Goal: Check status: Check status

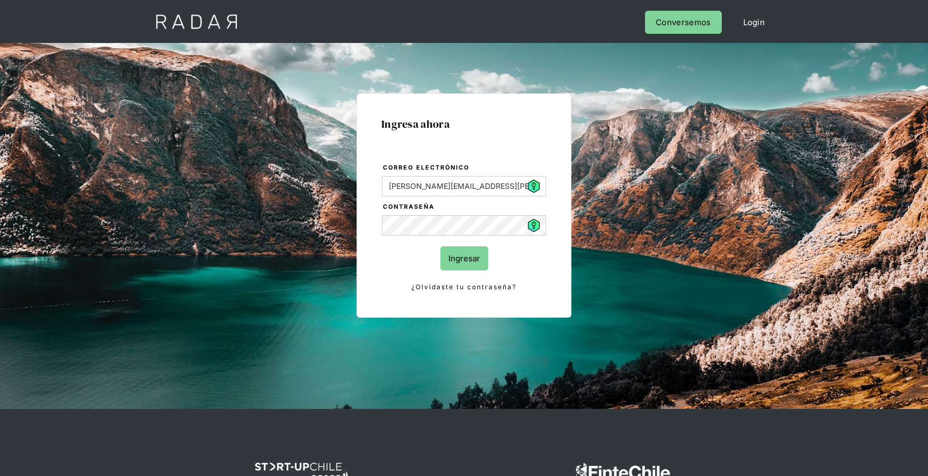
click at [688, 136] on div "Ingresa ahora Correo electrónico daniela.bustamante@etpay.com Contraseña Ingres…" at bounding box center [464, 242] width 505 height 334
click at [469, 260] on input "Ingresar" at bounding box center [464, 259] width 48 height 24
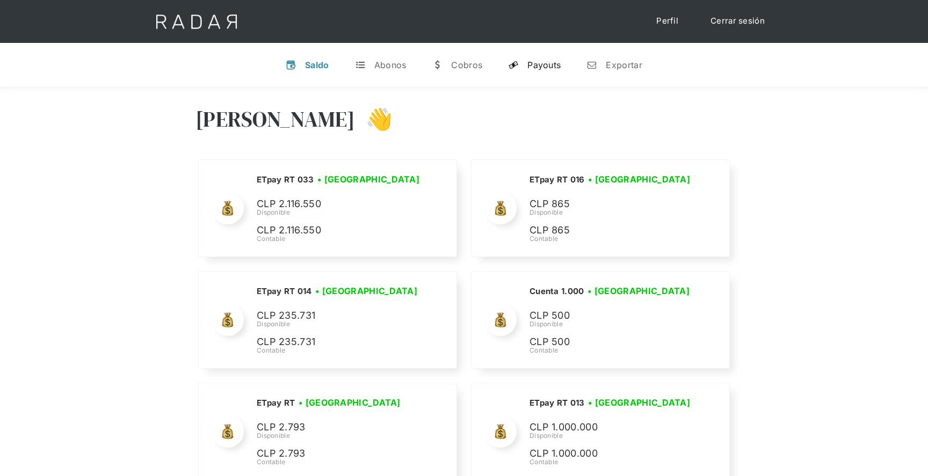
click at [546, 69] on div "Payouts" at bounding box center [544, 65] width 33 height 11
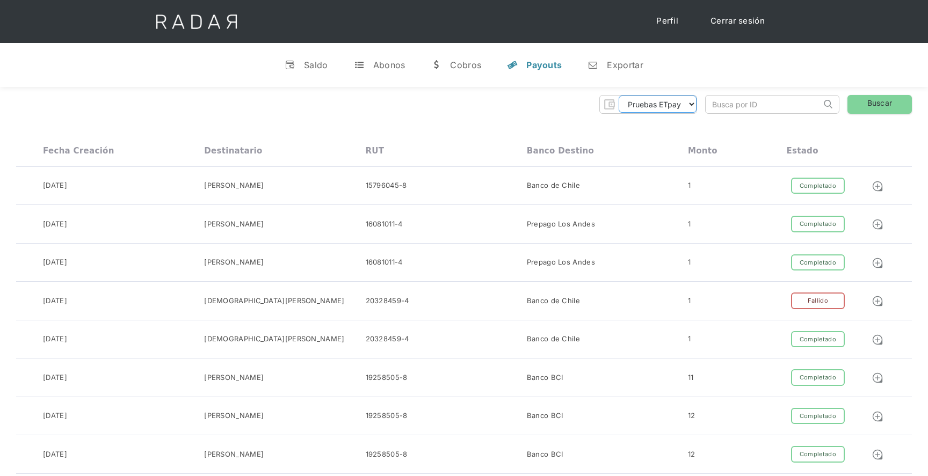
click at [644, 104] on select "Pruebas ETpay Cuenta 1.000 Cuenta 1.001 Cuenta 1.002 Cuenta 1.003 Cuenta 1.004 …" at bounding box center [658, 104] width 78 height 17
select select "etpay-cuenta-1001"
click at [619, 96] on select "Pruebas ETpay Cuenta 1.000 Cuenta 1.001 Cuenta 1.002 Cuenta 1.003 Cuenta 1.004 …" at bounding box center [658, 104] width 78 height 17
click at [881, 103] on link "Buscar" at bounding box center [880, 104] width 64 height 19
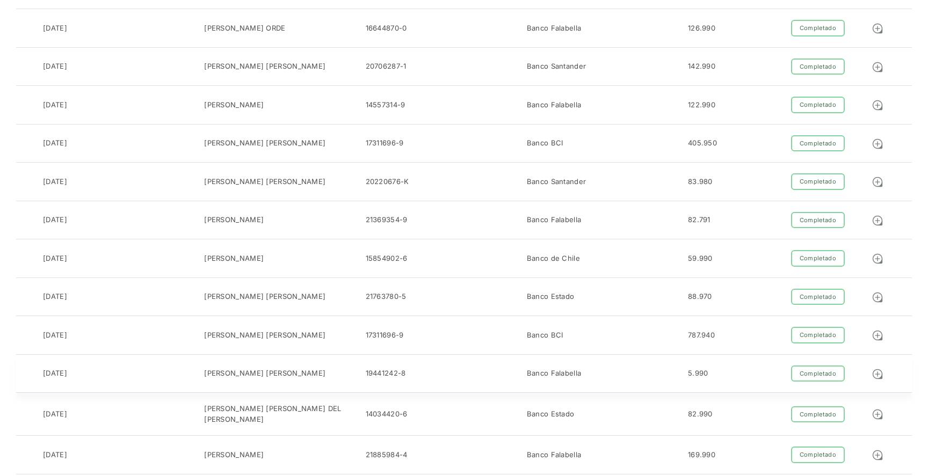
scroll to position [215, 0]
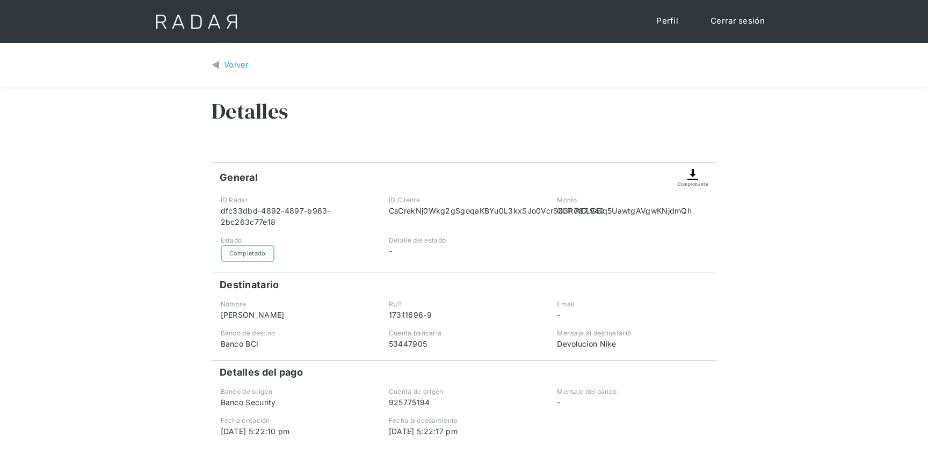
click at [695, 179] on img at bounding box center [693, 174] width 13 height 13
click at [693, 179] on img at bounding box center [693, 174] width 13 height 13
click at [731, 163] on div "Volver Detalles General Comprobante ID Radar dfc33dbd-4892-4897-b963-2bc263c77e…" at bounding box center [464, 265] width 928 height 445
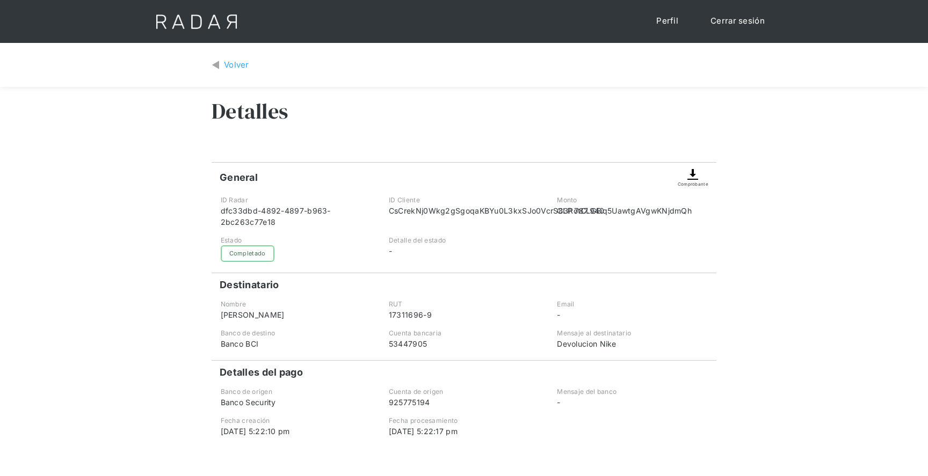
click at [697, 171] on img at bounding box center [693, 174] width 13 height 13
click at [690, 183] on div "Comprobante" at bounding box center [693, 184] width 31 height 6
drag, startPoint x: 221, startPoint y: 28, endPoint x: 245, endPoint y: 30, distance: 23.7
click at [222, 28] on img at bounding box center [197, 21] width 110 height 43
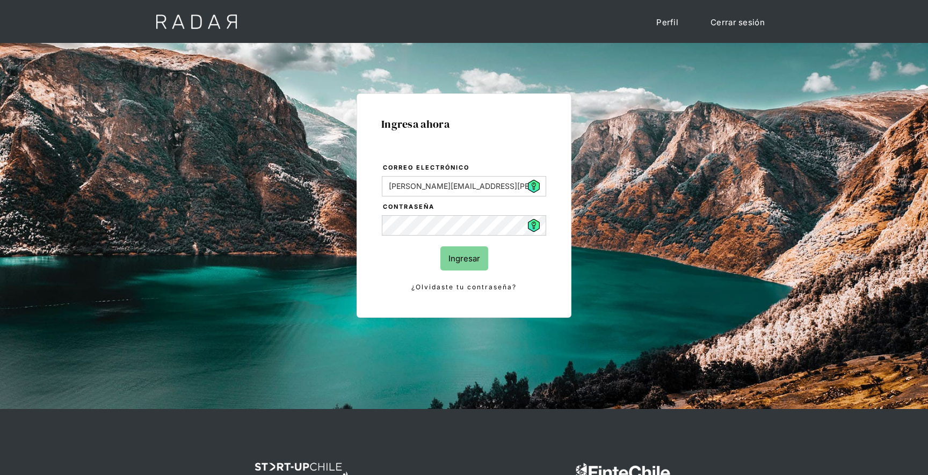
click at [468, 257] on input "Ingresar" at bounding box center [464, 259] width 48 height 24
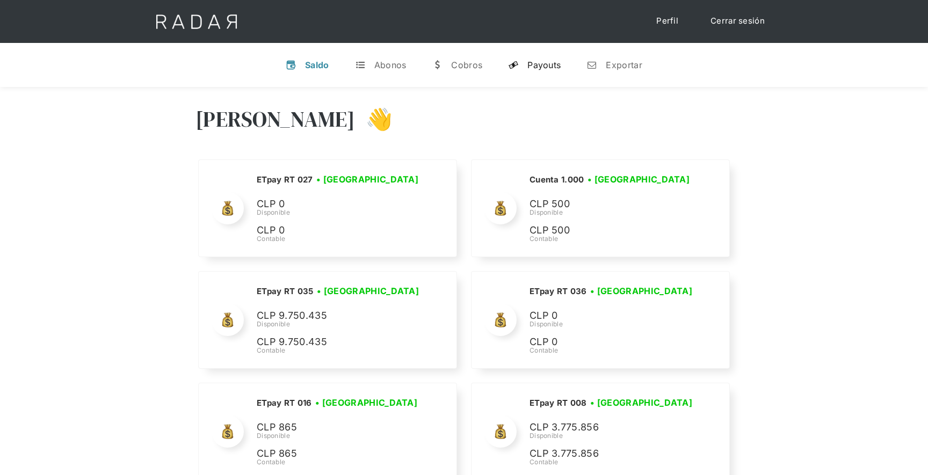
click at [544, 63] on div "Payouts" at bounding box center [544, 65] width 33 height 11
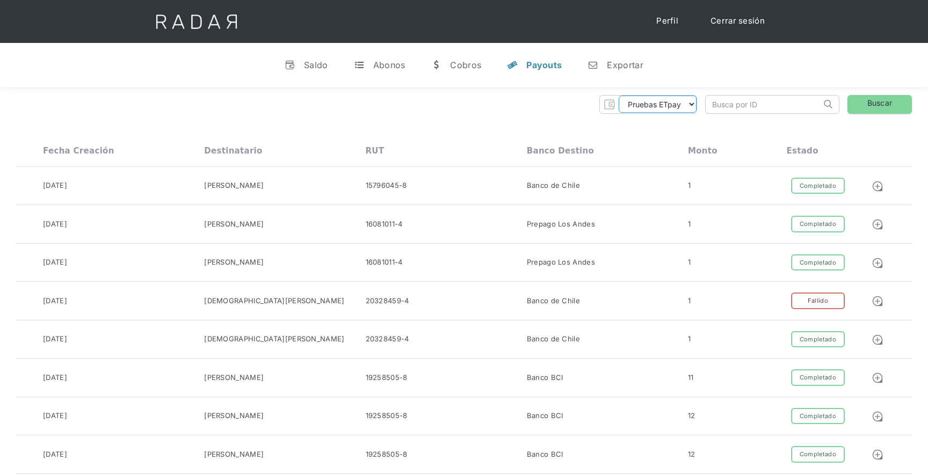
click at [641, 102] on select "Pruebas ETpay Cuenta 1.000 Cuenta 1.001 Cuenta 1.002 Cuenta 1.003 Cuenta 1.004 …" at bounding box center [658, 104] width 78 height 17
click at [619, 96] on select "Pruebas ETpay Cuenta 1.000 Cuenta 1.001 Cuenta 1.002 Cuenta 1.003 Cuenta 1.004 …" at bounding box center [658, 104] width 78 height 17
click at [862, 103] on link "Buscar" at bounding box center [880, 104] width 64 height 19
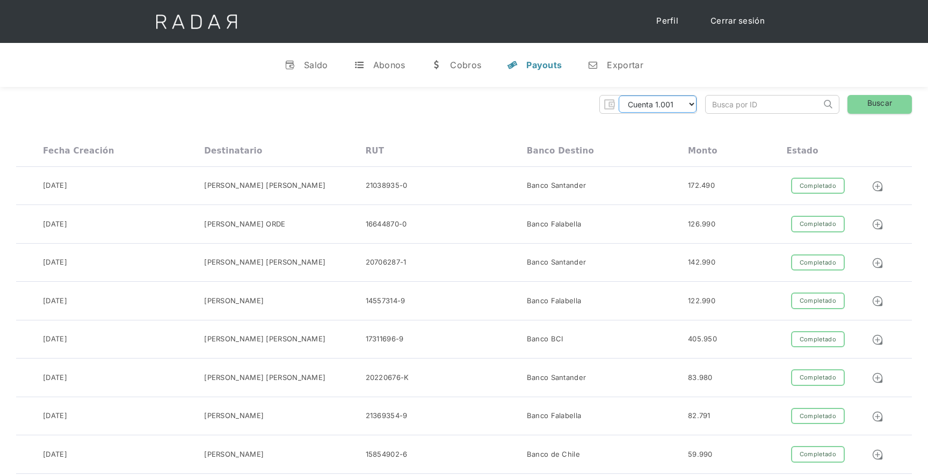
click at [666, 102] on select "Pruebas ETpay Cuenta 1.000 Cuenta 1.001 Cuenta 1.002 Cuenta 1.003 Cuenta 1.004 …" at bounding box center [658, 104] width 78 height 17
click at [619, 96] on select "Pruebas ETpay Cuenta 1.000 Cuenta 1.001 Cuenta 1.002 Cuenta 1.003 Cuenta 1.004 …" at bounding box center [658, 104] width 78 height 17
click at [863, 100] on link "Buscar" at bounding box center [880, 104] width 64 height 19
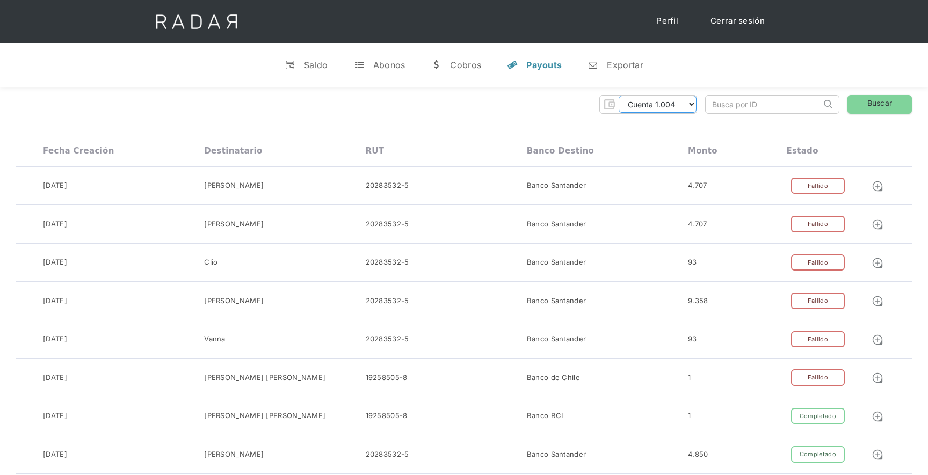
click at [671, 100] on select "Pruebas ETpay Cuenta 1.000 Cuenta 1.001 Cuenta 1.002 Cuenta 1.003 Cuenta 1.004 …" at bounding box center [658, 104] width 78 height 17
click at [619, 96] on select "Pruebas ETpay Cuenta 1.000 Cuenta 1.001 Cuenta 1.002 Cuenta 1.003 Cuenta 1.004 …" at bounding box center [658, 104] width 78 height 17
click at [881, 101] on link "Buscar" at bounding box center [880, 104] width 64 height 19
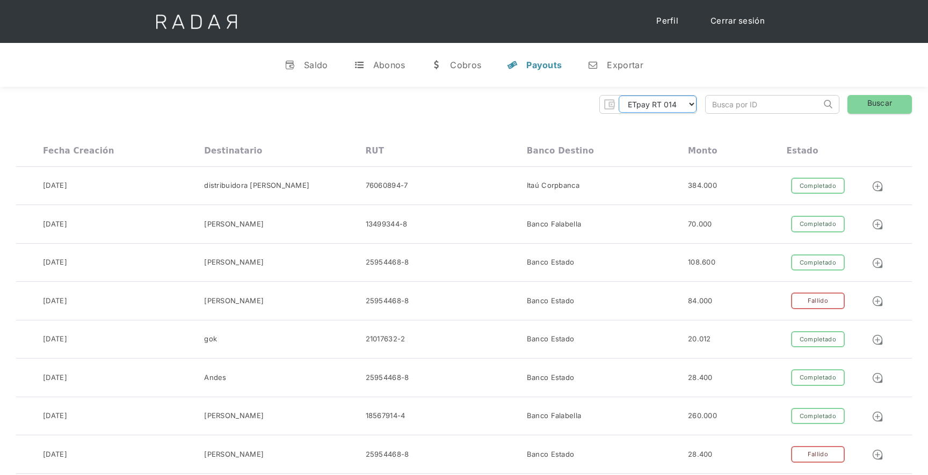
click at [641, 107] on select "Pruebas ETpay Cuenta 1.000 Cuenta 1.001 Cuenta 1.002 Cuenta 1.003 Cuenta 1.004 …" at bounding box center [658, 104] width 78 height 17
click at [619, 96] on select "Pruebas ETpay Cuenta 1.000 Cuenta 1.001 Cuenta 1.002 Cuenta 1.003 Cuenta 1.004 …" at bounding box center [658, 104] width 78 height 17
click at [881, 97] on link "Buscar" at bounding box center [880, 104] width 64 height 19
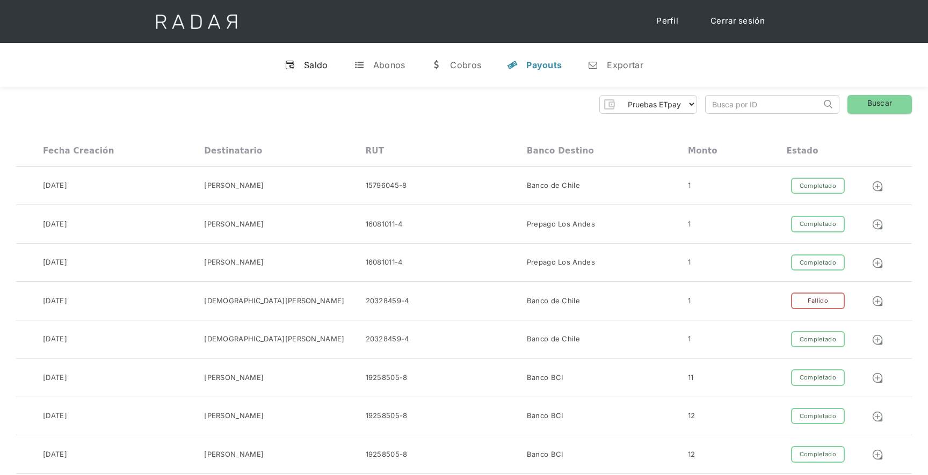
click at [312, 68] on div "Saldo" at bounding box center [316, 65] width 24 height 11
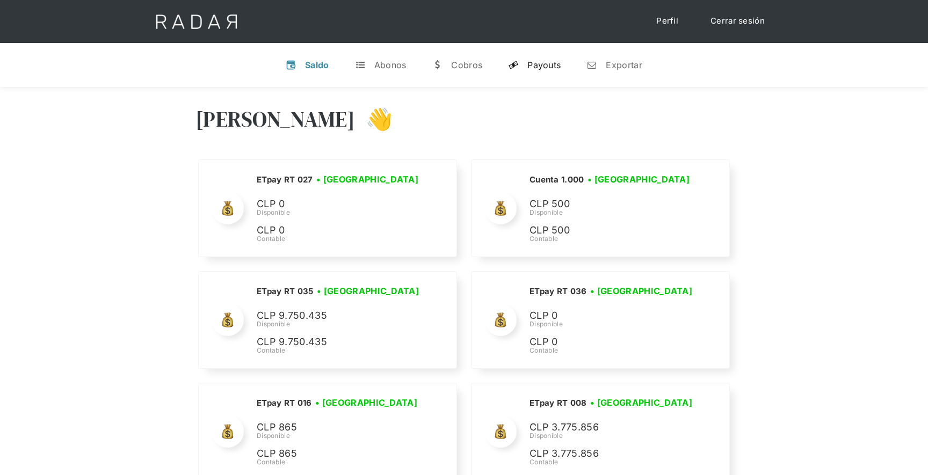
click at [559, 71] on link "y Payouts" at bounding box center [535, 65] width 70 height 28
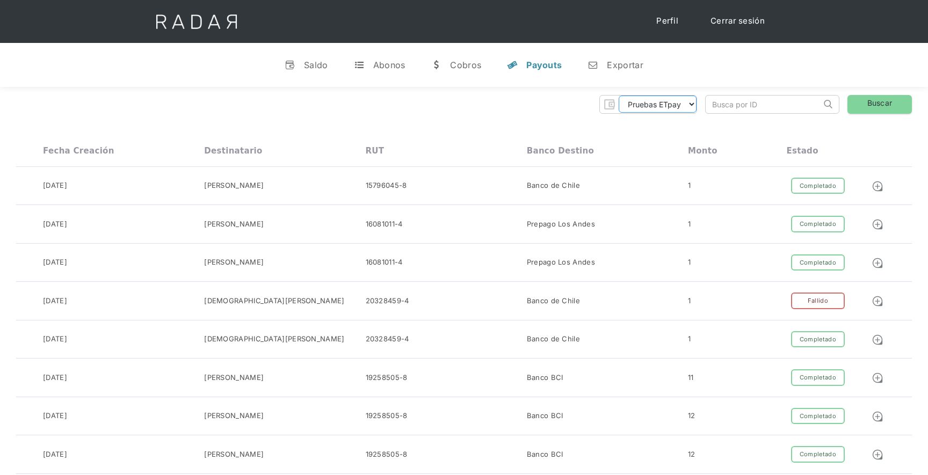
click at [660, 106] on select "Pruebas ETpay Cuenta 1.000 Cuenta 1.001 Cuenta 1.002 Cuenta 1.003 Cuenta 1.004 …" at bounding box center [658, 104] width 78 height 17
select select "etpay-rt-003"
click at [619, 96] on select "Pruebas ETpay Cuenta 1.000 Cuenta 1.001 Cuenta 1.002 Cuenta 1.003 Cuenta 1.004 …" at bounding box center [658, 104] width 78 height 17
click at [864, 112] on link "Buscar" at bounding box center [880, 104] width 64 height 19
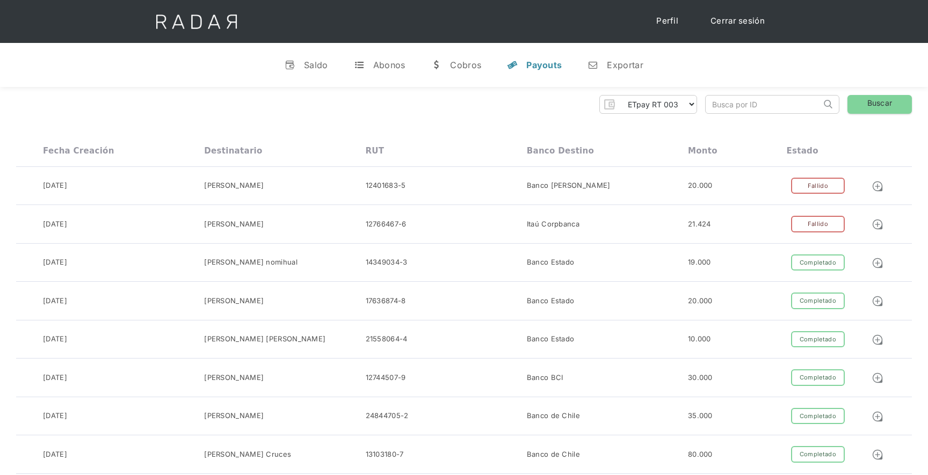
click at [234, 24] on img at bounding box center [197, 21] width 110 height 43
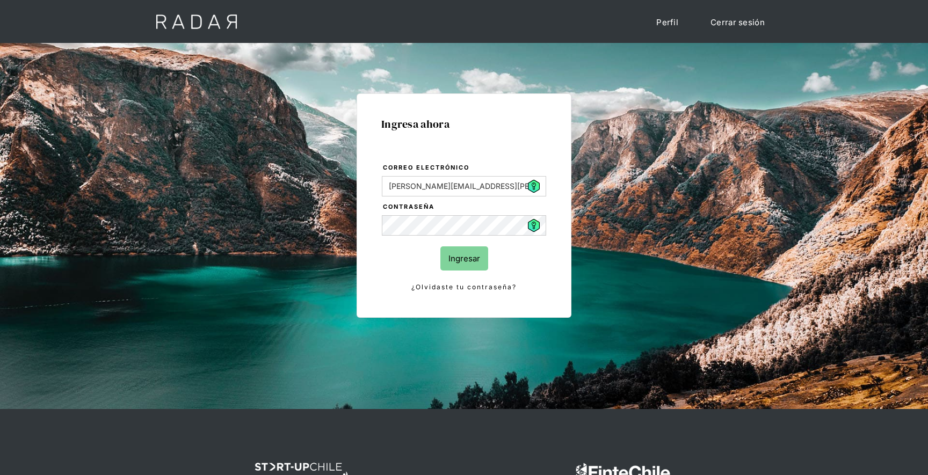
drag, startPoint x: 465, startPoint y: 255, endPoint x: 471, endPoint y: 249, distance: 8.4
click at [465, 254] on input "Ingresar" at bounding box center [464, 259] width 48 height 24
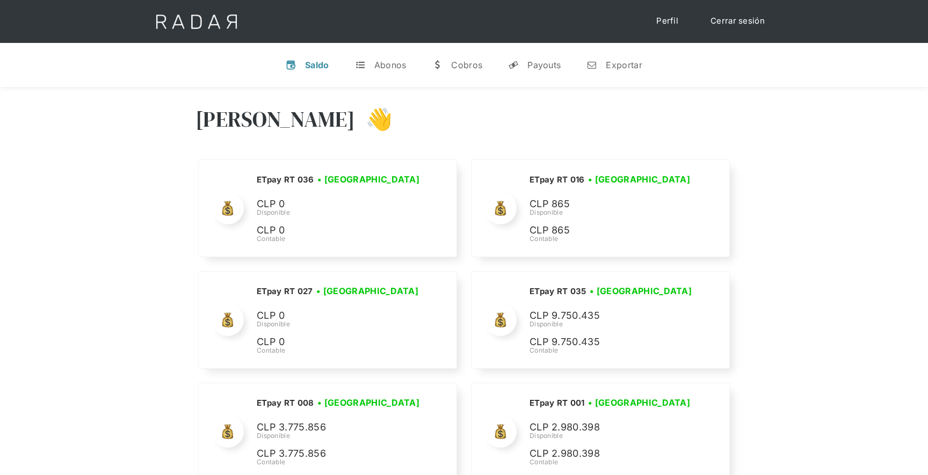
click at [216, 25] on img at bounding box center [197, 21] width 110 height 43
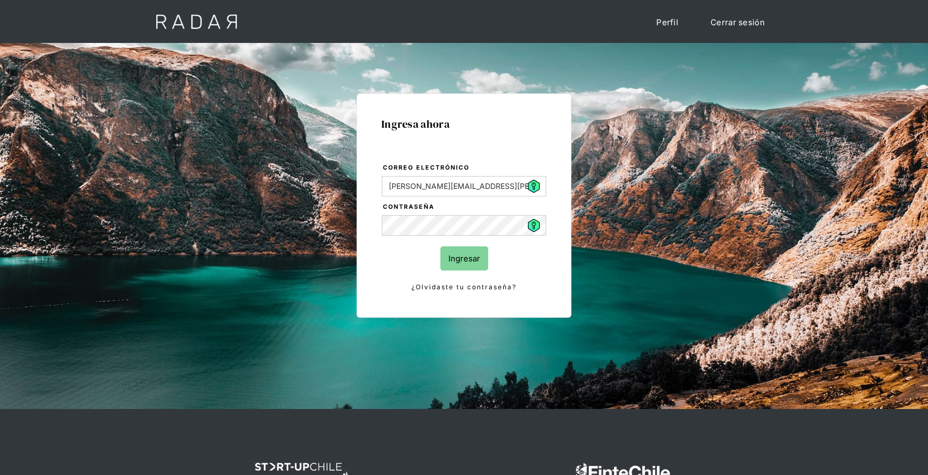
click at [469, 259] on input "Ingresar" at bounding box center [464, 259] width 48 height 24
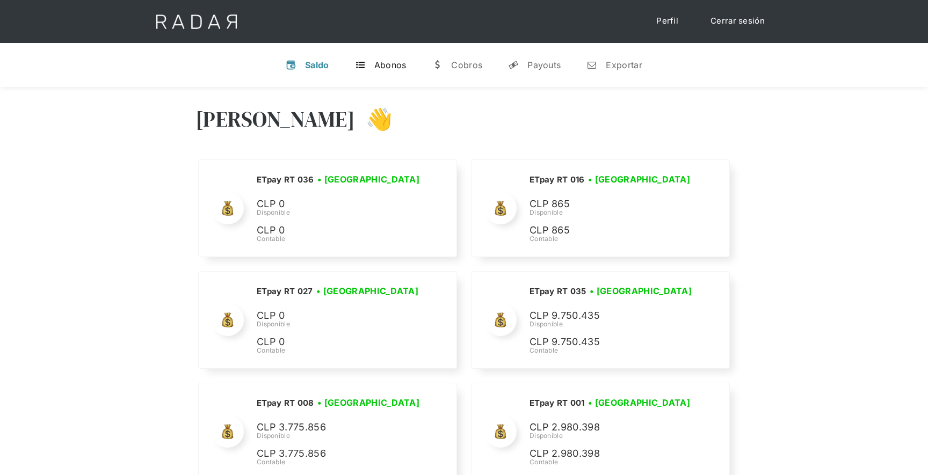
click at [398, 66] on div "Abonos" at bounding box center [390, 65] width 32 height 11
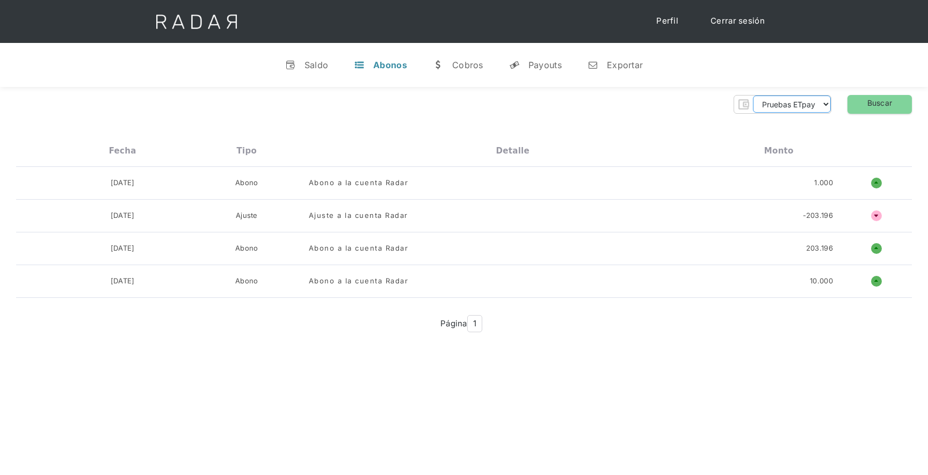
click at [783, 107] on select "Pruebas ETpay Cuenta 1.000 Cuenta 1.001 Cuenta 1.002 Cuenta 1.003 Cuenta 1.004 …" at bounding box center [792, 104] width 78 height 17
click at [753, 96] on select "Pruebas ETpay Cuenta 1.000 Cuenta 1.001 Cuenta 1.002 Cuenta 1.003 Cuenta 1.004 …" at bounding box center [792, 104] width 78 height 17
click at [871, 106] on link "Buscar" at bounding box center [880, 104] width 64 height 19
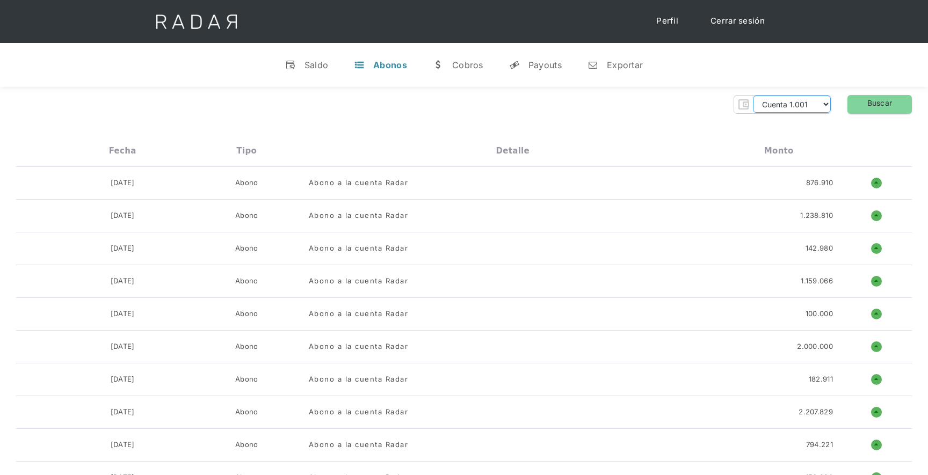
click at [824, 106] on select "Pruebas ETpay Cuenta 1.000 Cuenta 1.001 Cuenta 1.002 Cuenta 1.003 Cuenta 1.004 …" at bounding box center [792, 104] width 78 height 17
select select "etpay-rt-002"
click at [753, 96] on select "Pruebas ETpay Cuenta 1.000 Cuenta 1.001 Cuenta 1.002 Cuenta 1.003 Cuenta 1.004 …" at bounding box center [792, 104] width 78 height 17
click at [867, 107] on link "Buscar" at bounding box center [880, 104] width 64 height 19
click at [469, 71] on link "w [GEOGRAPHIC_DATA]" at bounding box center [458, 65] width 68 height 28
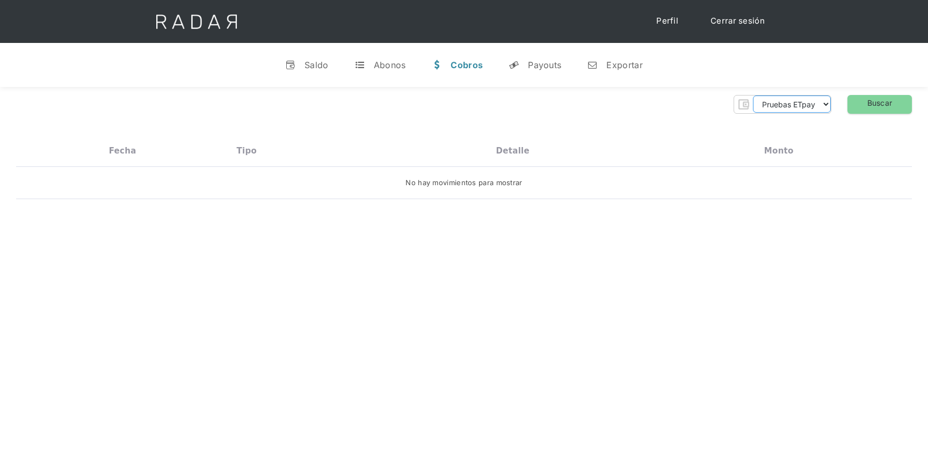
click at [764, 110] on select "Pruebas ETpay Cuenta 1.000 Cuenta 1.001 Cuenta 1.002 Cuenta 1.003 Cuenta 1.004 …" at bounding box center [792, 104] width 78 height 17
click at [753, 96] on select "Pruebas ETpay Cuenta 1.000 Cuenta 1.001 Cuenta 1.002 Cuenta 1.003 Cuenta 1.004 …" at bounding box center [792, 104] width 78 height 17
click at [877, 111] on link "Buscar" at bounding box center [880, 104] width 64 height 19
click at [875, 108] on link "Buscar" at bounding box center [880, 104] width 64 height 19
click at [873, 105] on link "Buscar" at bounding box center [880, 104] width 64 height 19
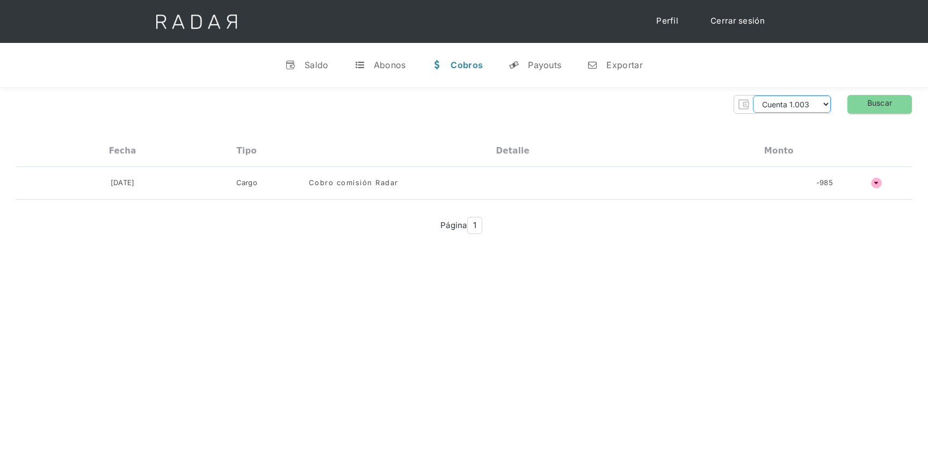
click at [814, 106] on select "Pruebas ETpay Cuenta 1.000 Cuenta 1.001 Cuenta 1.002 Cuenta 1.003 Cuenta 1.004 …" at bounding box center [792, 104] width 78 height 17
select select "etpay-cuenta-1001"
click at [753, 96] on select "Pruebas ETpay Cuenta 1.000 Cuenta 1.001 Cuenta 1.002 Cuenta 1.003 Cuenta 1.004 …" at bounding box center [792, 104] width 78 height 17
click at [865, 111] on link "Buscar" at bounding box center [880, 104] width 64 height 19
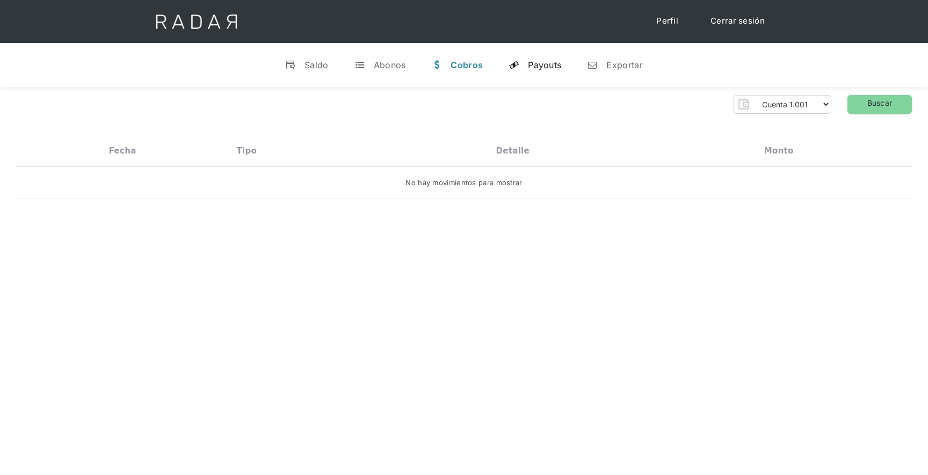
click at [547, 67] on div "Payouts" at bounding box center [544, 65] width 33 height 11
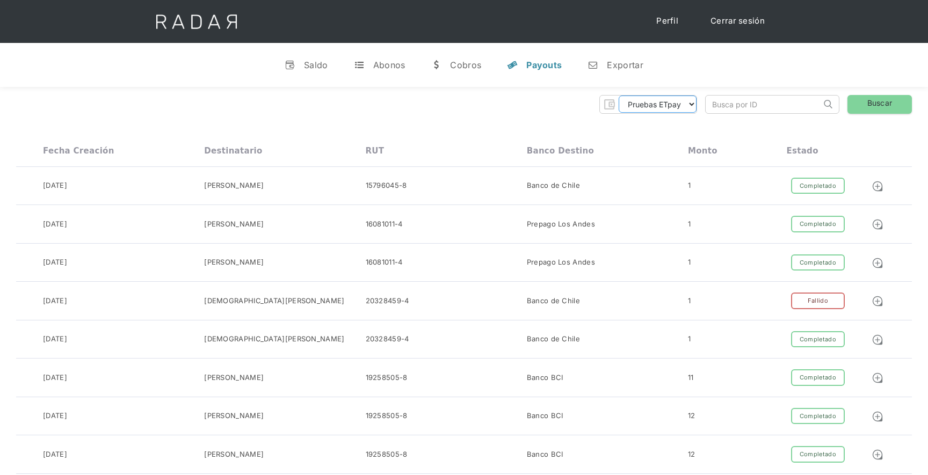
click at [679, 107] on select "Pruebas ETpay Cuenta 1.000 Cuenta 1.001 Cuenta 1.002 Cuenta 1.003 Cuenta 1.004 …" at bounding box center [658, 104] width 78 height 17
click at [619, 96] on select "Pruebas ETpay Cuenta 1.000 Cuenta 1.001 Cuenta 1.002 Cuenta 1.003 Cuenta 1.004 …" at bounding box center [658, 104] width 78 height 17
click at [866, 110] on link "Buscar" at bounding box center [880, 104] width 64 height 19
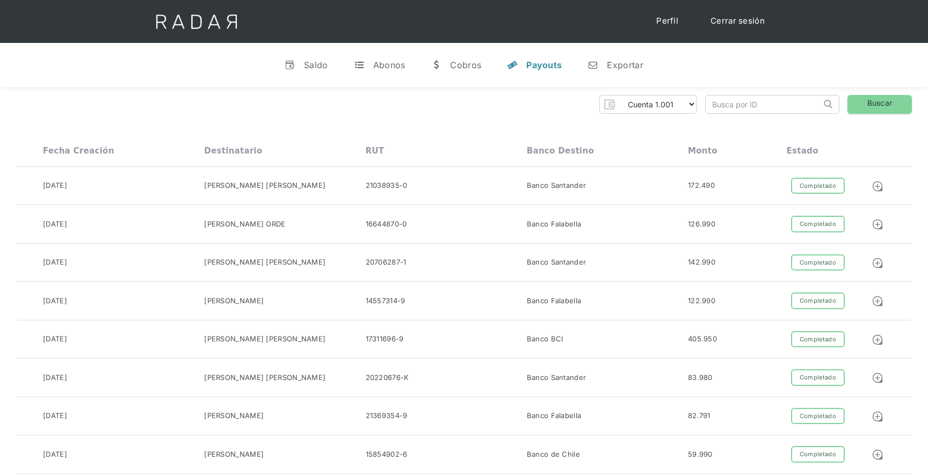
click at [754, 107] on input "search" at bounding box center [763, 105] width 115 height 18
click at [576, 111] on div "Pruebas ETpay Cuenta 1.000 Cuenta 1.001 Cuenta 1.002 Cuenta 1.003 Cuenta 1.004 …" at bounding box center [464, 104] width 896 height 19
click at [781, 104] on input "search" at bounding box center [763, 105] width 115 height 18
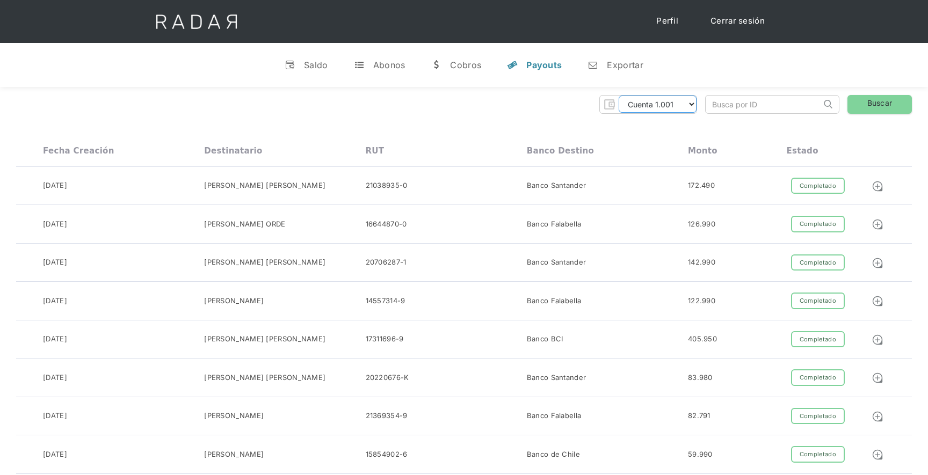
click at [646, 107] on select "Pruebas ETpay Cuenta 1.000 Cuenta 1.001 Cuenta 1.002 Cuenta 1.003 Cuenta 1.004 …" at bounding box center [658, 104] width 78 height 17
click at [619, 96] on select "Pruebas ETpay Cuenta 1.000 Cuenta 1.001 Cuenta 1.002 Cuenta 1.003 Cuenta 1.004 …" at bounding box center [658, 104] width 78 height 17
click at [891, 95] on link "Buscar" at bounding box center [880, 104] width 64 height 19
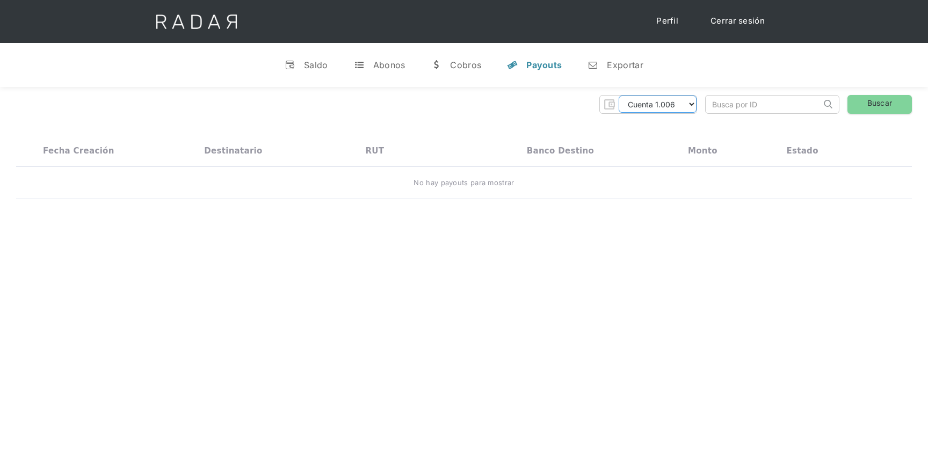
drag, startPoint x: 689, startPoint y: 103, endPoint x: 682, endPoint y: 105, distance: 7.3
click at [689, 103] on select "Pruebas ETpay Cuenta 1.000 Cuenta 1.001 Cuenta 1.002 Cuenta 1.003 Cuenta 1.004 …" at bounding box center [658, 104] width 78 height 17
click at [619, 96] on select "Pruebas ETpay Cuenta 1.000 Cuenta 1.001 Cuenta 1.002 Cuenta 1.003 Cuenta 1.004 …" at bounding box center [658, 104] width 78 height 17
drag, startPoint x: 890, startPoint y: 102, endPoint x: 733, endPoint y: 173, distance: 172.4
click at [889, 101] on link "Buscar" at bounding box center [880, 104] width 64 height 19
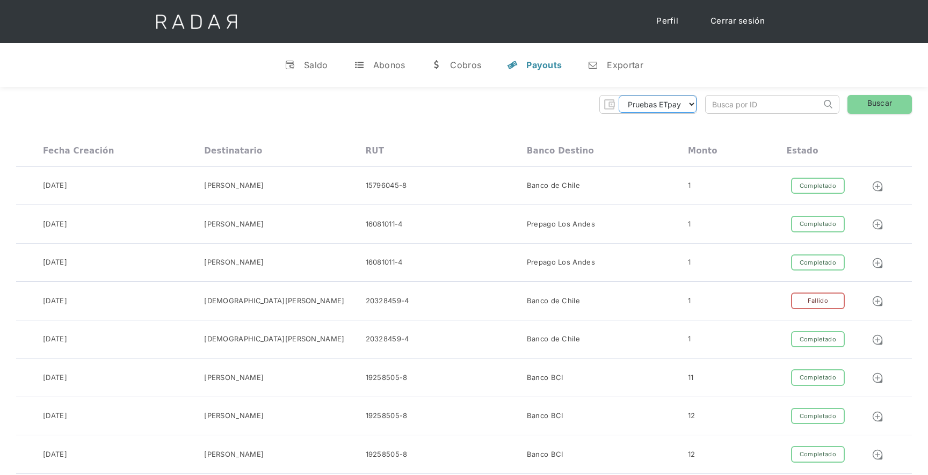
click at [670, 109] on select "Pruebas ETpay Cuenta 1.000 Cuenta 1.001 Cuenta 1.002 Cuenta 1.003 Cuenta 1.004 …" at bounding box center [658, 104] width 78 height 17
click at [693, 97] on select "Pruebas ETpay Cuenta 1.000 Cuenta 1.001 Cuenta 1.002 Cuenta 1.003 Cuenta 1.004 …" at bounding box center [658, 104] width 78 height 17
select select "etpay-cuenta-1001"
click at [619, 96] on select "Pruebas ETpay Cuenta 1.000 Cuenta 1.001 Cuenta 1.002 Cuenta 1.003 Cuenta 1.004 …" at bounding box center [658, 104] width 78 height 17
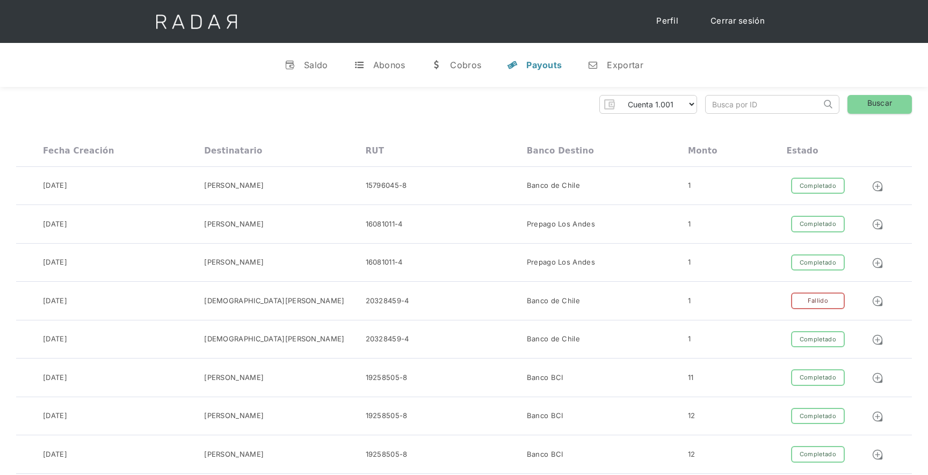
click at [899, 96] on link "Buscar" at bounding box center [880, 104] width 64 height 19
